Goal: Task Accomplishment & Management: Manage account settings

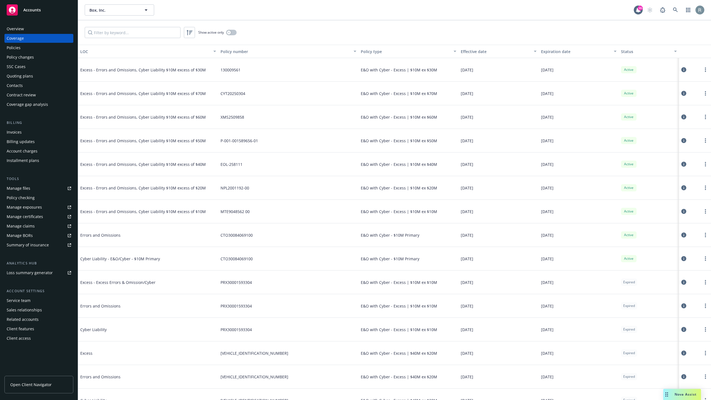
click at [681, 116] on button at bounding box center [683, 116] width 5 height 11
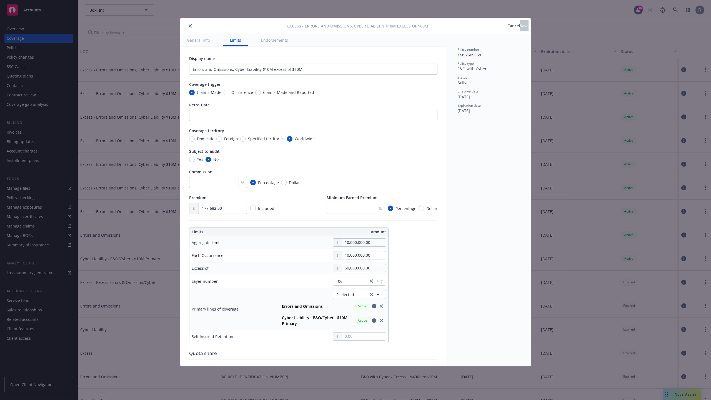
click at [508, 27] on span "Cancel" at bounding box center [514, 25] width 13 height 5
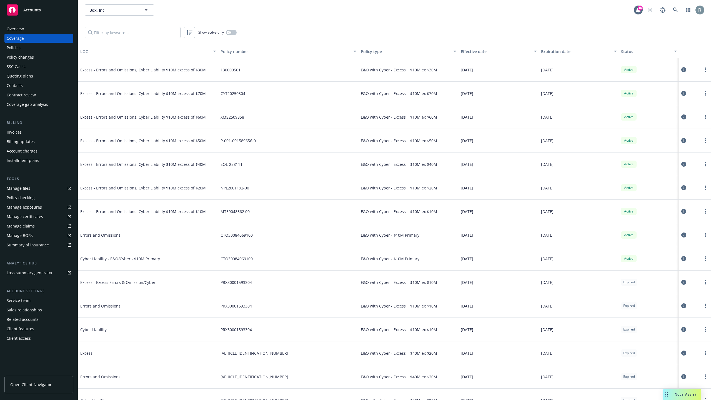
click at [681, 211] on icon at bounding box center [683, 211] width 5 height 5
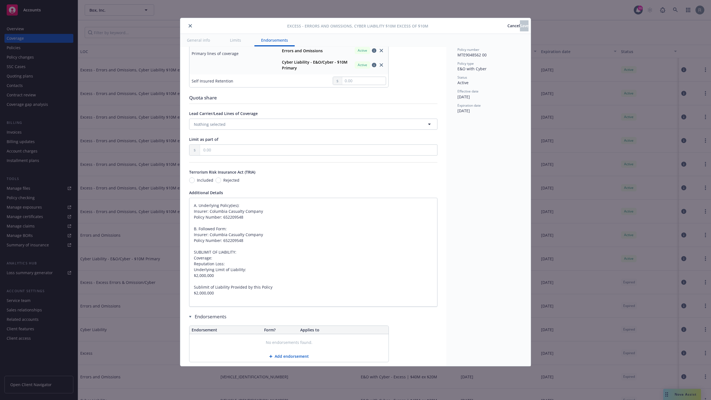
scroll to position [269, 0]
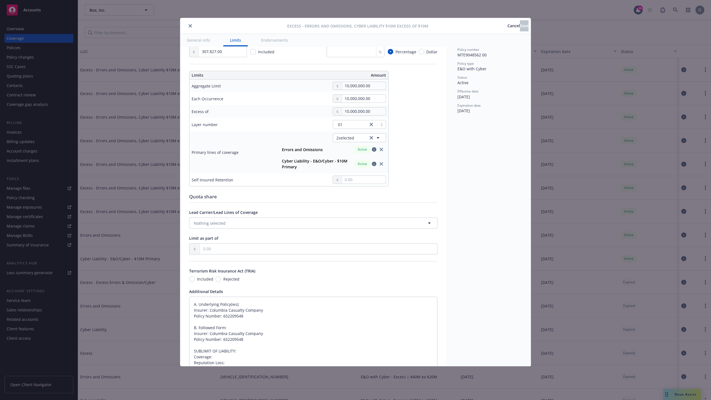
type textarea "x"
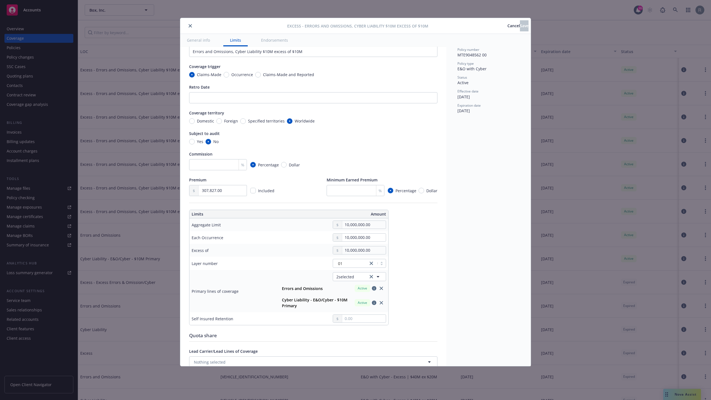
scroll to position [6, 0]
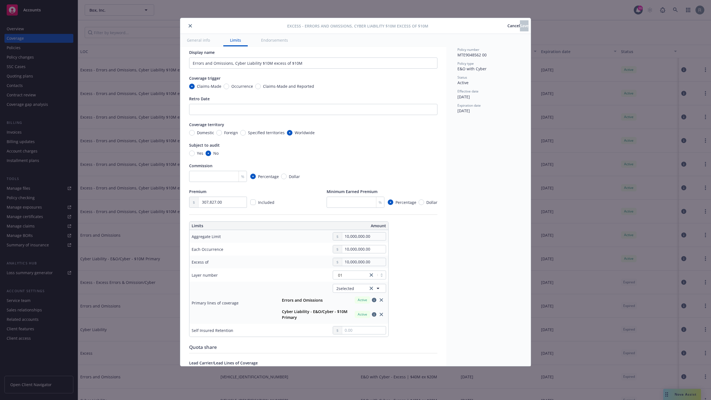
click at [508, 27] on span "Cancel" at bounding box center [514, 25] width 13 height 5
